Goal: Task Accomplishment & Management: Use online tool/utility

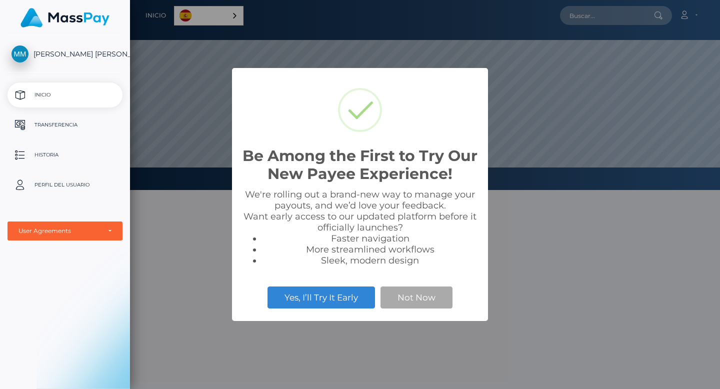
scroll to position [190, 590]
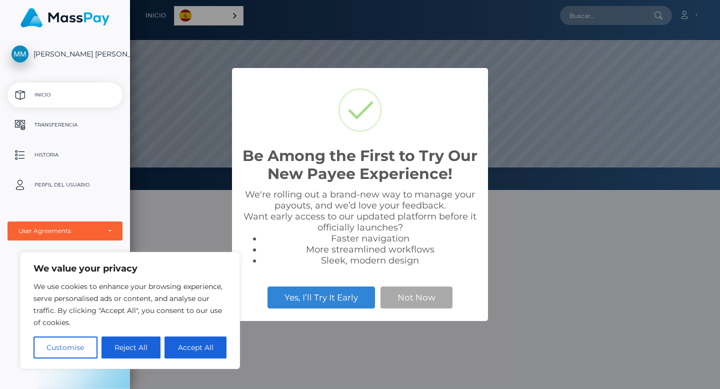
click at [574, 241] on div "Be Among the First to Try Our New Payee Experience! × We're rolling out a brand…" at bounding box center [360, 194] width 720 height 389
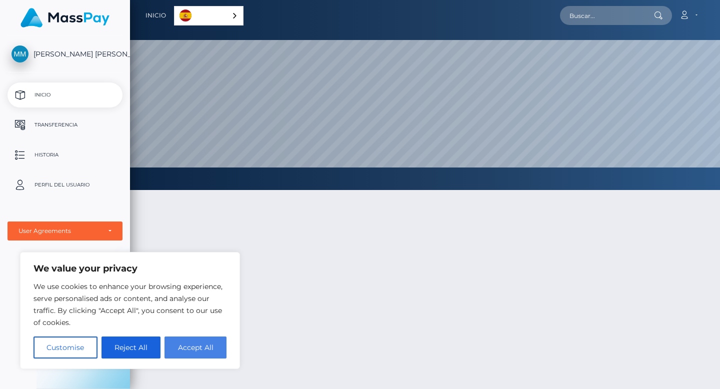
click at [183, 347] on button "Accept All" at bounding box center [196, 348] width 62 height 22
checkbox input "true"
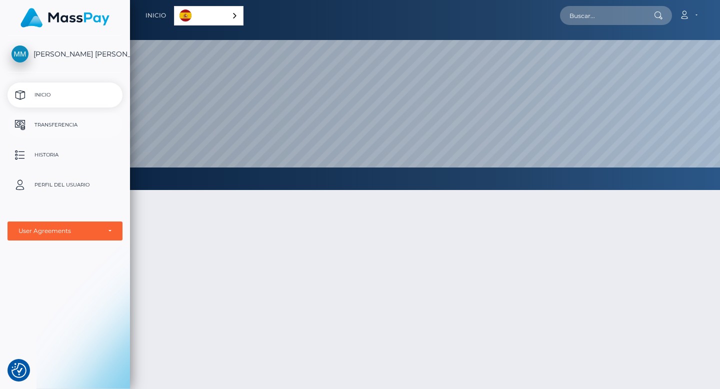
click at [71, 114] on link "Transferencia" at bounding box center [65, 125] width 115 height 25
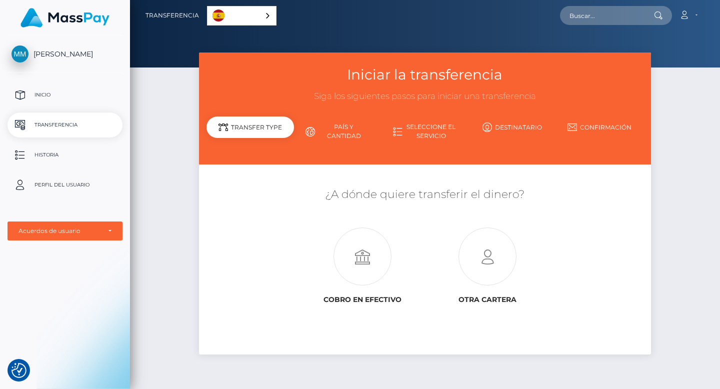
click at [357, 134] on link "País y cantidad" at bounding box center [338, 132] width 88 height 26
click at [282, 132] on div "Transfer Type" at bounding box center [251, 128] width 88 height 22
click at [499, 246] on icon at bounding box center [488, 257] width 126 height 58
